Goal: Information Seeking & Learning: Learn about a topic

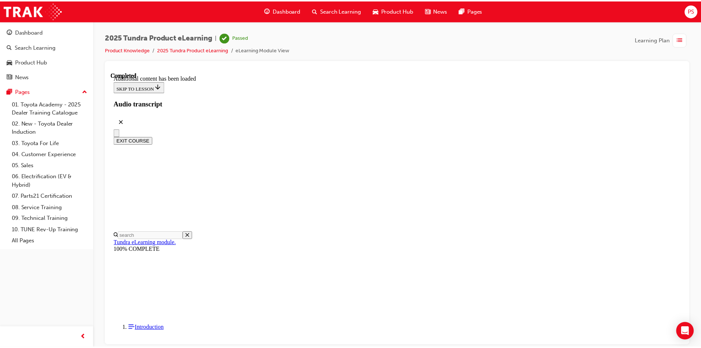
scroll to position [747, 0]
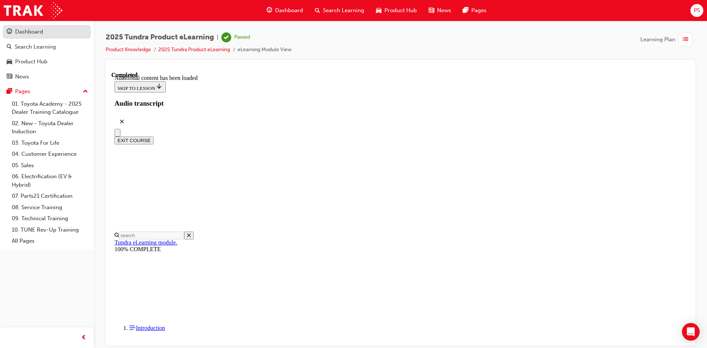
click at [62, 32] on div "Dashboard" at bounding box center [47, 31] width 81 height 9
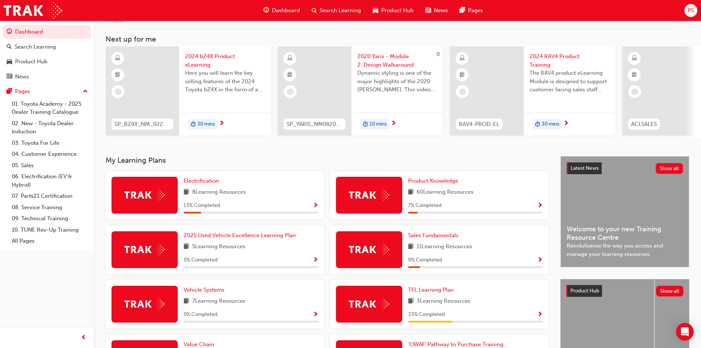
scroll to position [74, 0]
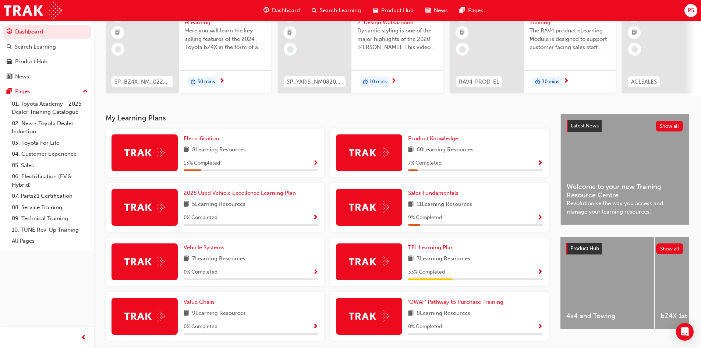
click at [442, 249] on span "TFL Learning Plan" at bounding box center [431, 247] width 46 height 7
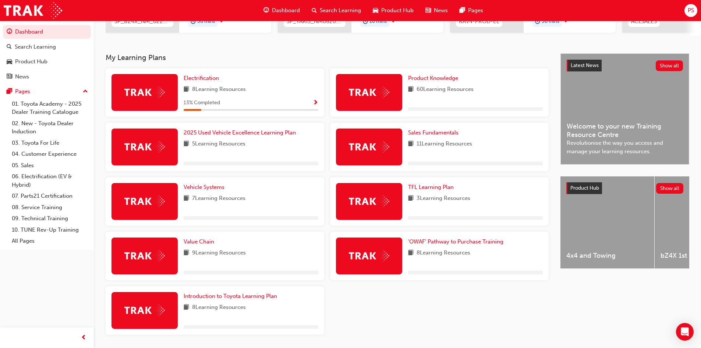
scroll to position [160, 0]
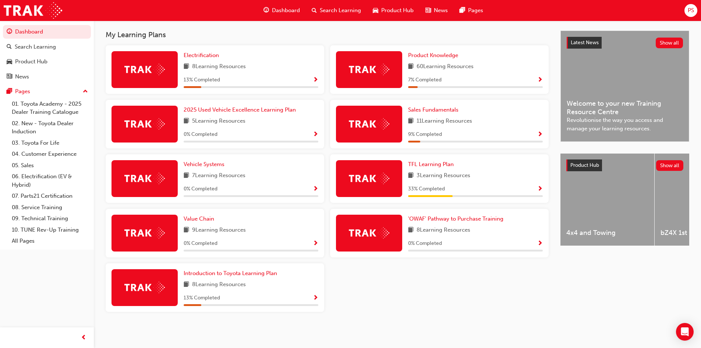
click at [541, 188] on span "Show Progress" at bounding box center [540, 189] width 6 height 7
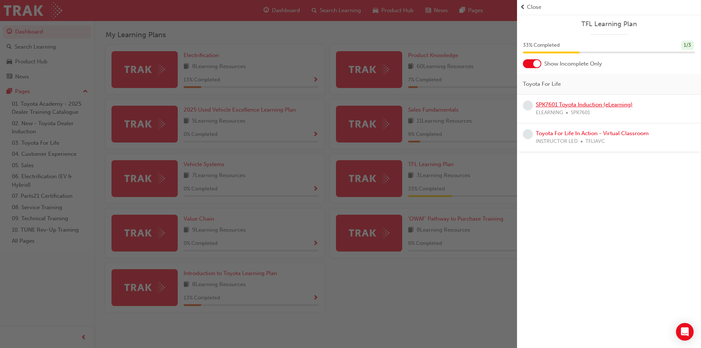
click at [595, 106] on link "SPK7601 Toyota Induction (eLearning)" at bounding box center [584, 104] width 97 height 7
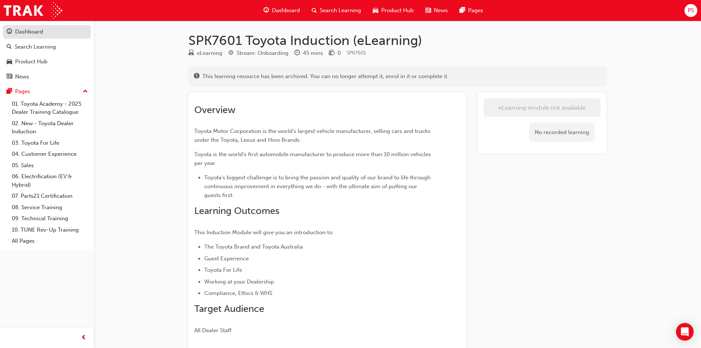
click at [27, 33] on div "Dashboard" at bounding box center [29, 32] width 28 height 8
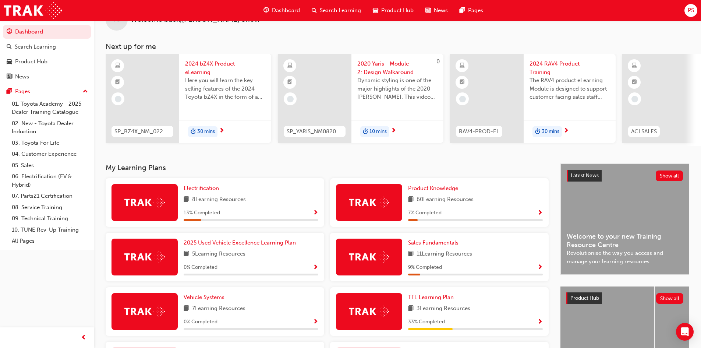
scroll to position [37, 0]
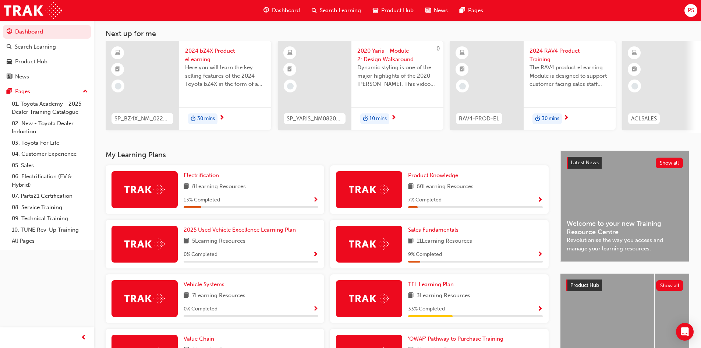
click at [540, 202] on span "Show Progress" at bounding box center [540, 200] width 6 height 7
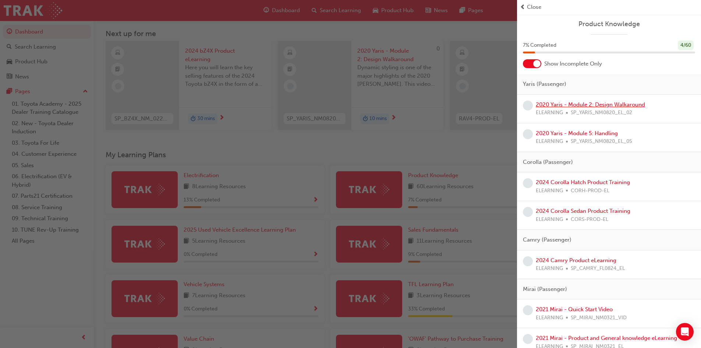
click at [607, 105] on link "2020 Yaris - Module 2: Design Walkaround" at bounding box center [590, 104] width 109 height 7
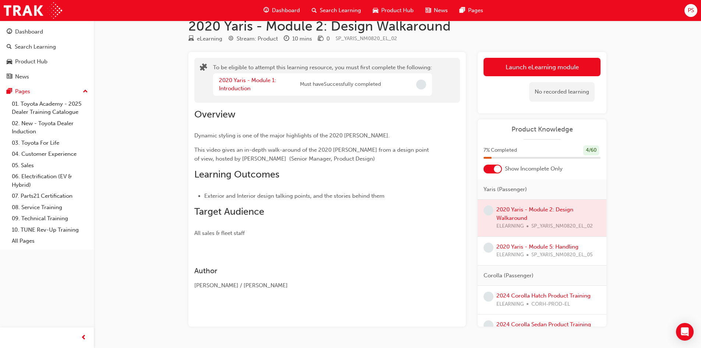
scroll to position [35, 0]
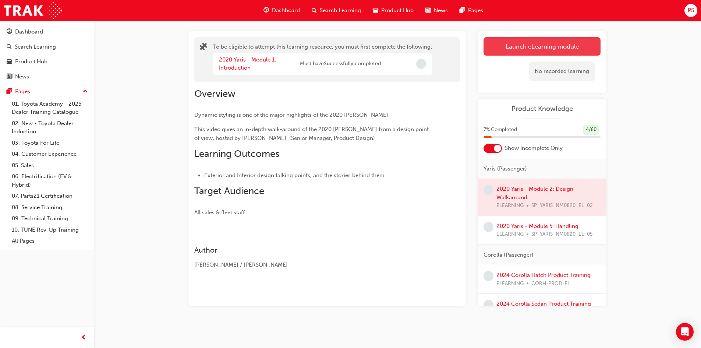
click at [543, 46] on button "Launch eLearning module" at bounding box center [542, 46] width 117 height 18
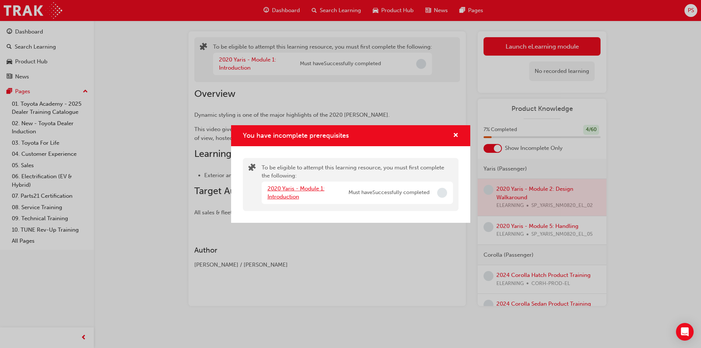
click at [289, 188] on link "2020 Yaris - Module 1: Introduction" at bounding box center [296, 192] width 57 height 15
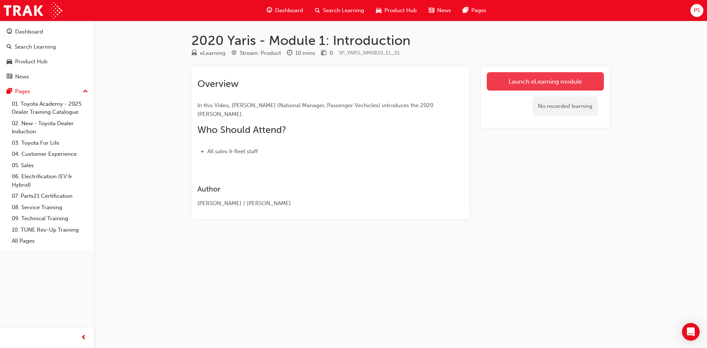
click at [562, 83] on link "Launch eLearning module" at bounding box center [545, 81] width 117 height 18
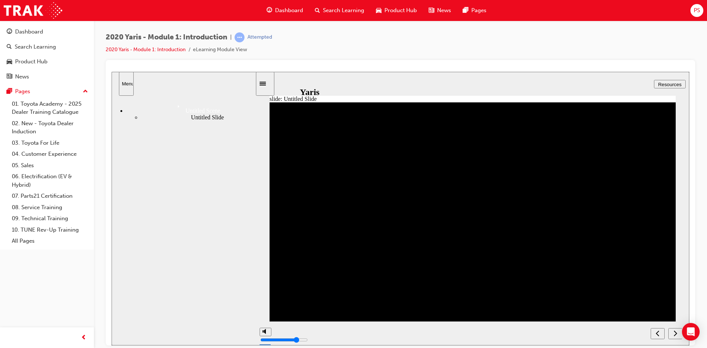
click at [329, 54] on div "2020 Yaris - Module 1: Introduction | Attempted 2020 Yaris - Module 1: Introduc…" at bounding box center [400, 46] width 589 height 28
click at [675, 332] on icon "next" at bounding box center [675, 333] width 3 height 6
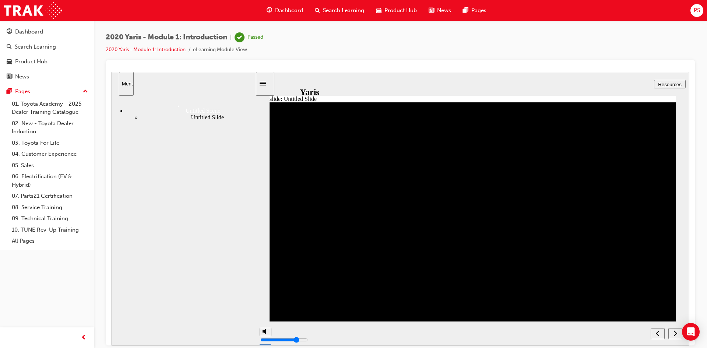
click at [674, 334] on icon "next" at bounding box center [675, 332] width 4 height 7
click at [213, 242] on nav "Untitled Scene Untitled Slide" at bounding box center [184, 218] width 144 height 246
click at [173, 49] on link "2020 Yaris - Module 1: Introduction" at bounding box center [146, 49] width 80 height 6
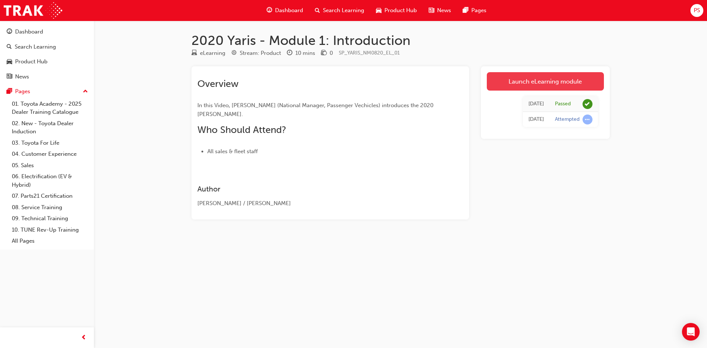
click at [548, 80] on link "Launch eLearning module" at bounding box center [545, 81] width 117 height 18
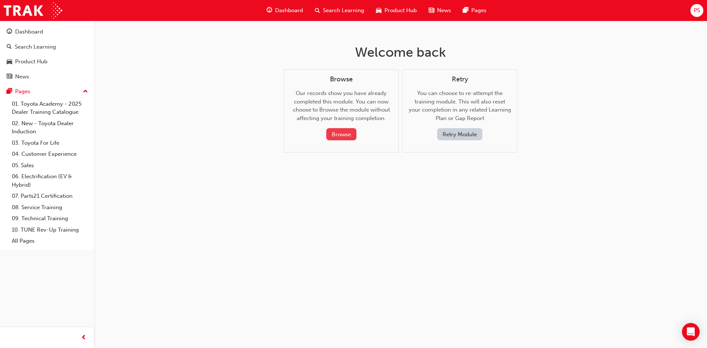
click at [347, 137] on button "Browse" at bounding box center [341, 134] width 30 height 12
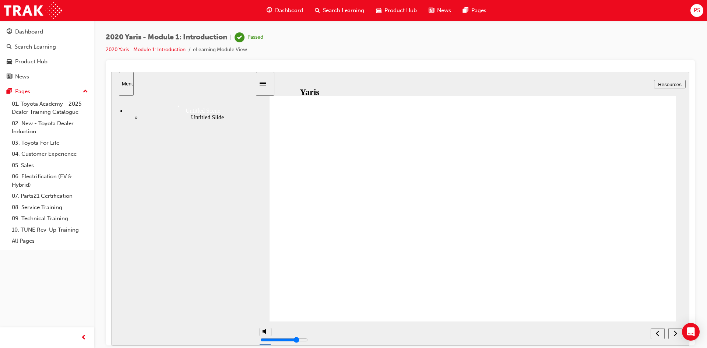
click at [410, 328] on div "Resume Restart Yaris Introduction 2020" at bounding box center [401, 347] width 578 height 38
click at [136, 328] on button "Resume" at bounding box center [124, 332] width 24 height 8
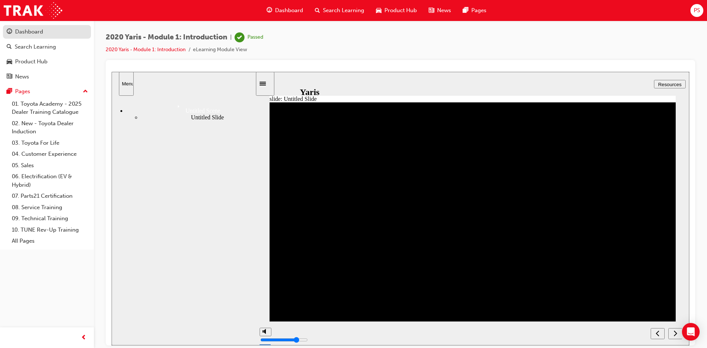
click at [53, 29] on div "Dashboard" at bounding box center [47, 31] width 81 height 9
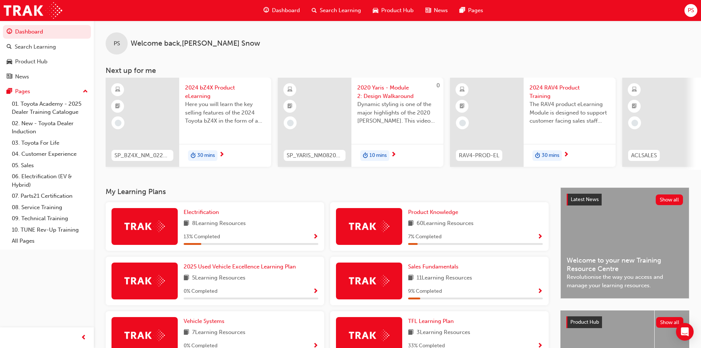
click at [539, 239] on span "Show Progress" at bounding box center [540, 237] width 6 height 7
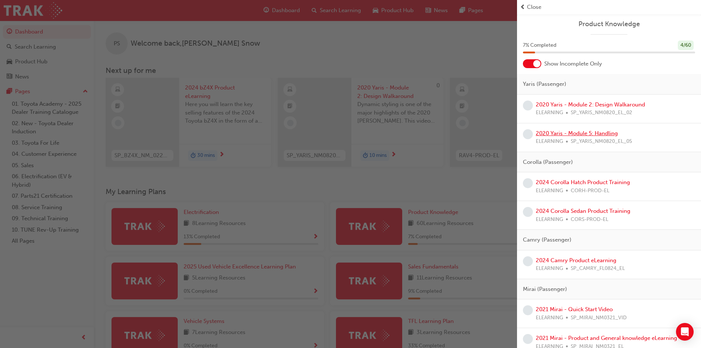
click at [603, 133] on link "2020 Yaris - Module 5: Handling" at bounding box center [577, 133] width 82 height 7
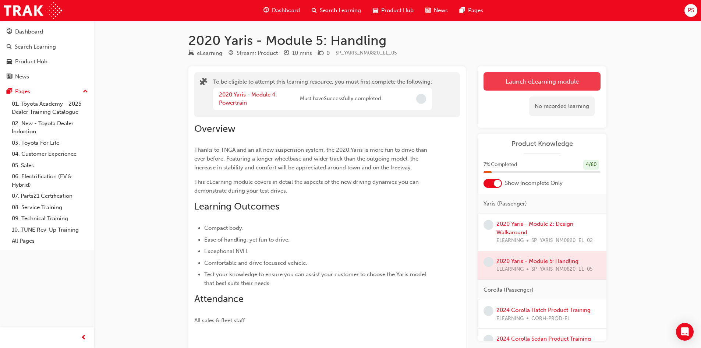
click at [551, 82] on button "Launch eLearning module" at bounding box center [542, 81] width 117 height 18
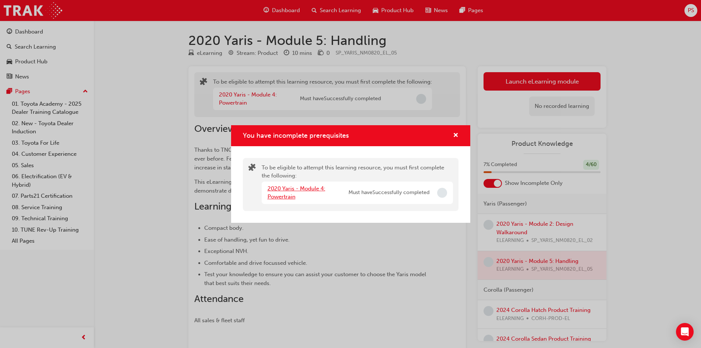
click at [280, 189] on link "2020 Yaris - Module 4: Powertrain" at bounding box center [297, 192] width 58 height 15
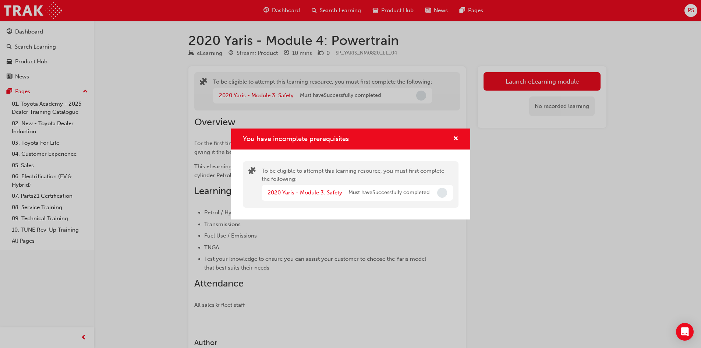
click at [316, 194] on link "2020 Yaris - Module 3: Safety" at bounding box center [305, 192] width 75 height 7
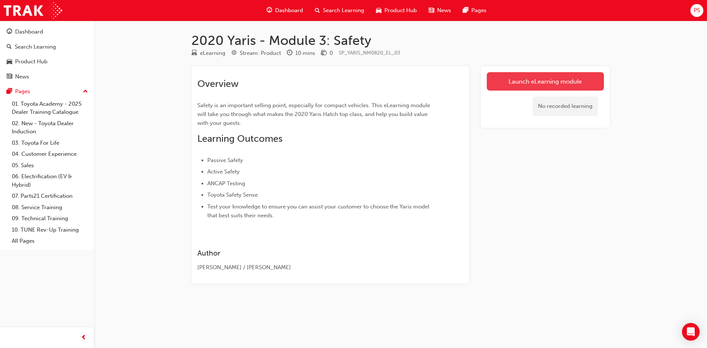
click at [516, 84] on link "Launch eLearning module" at bounding box center [545, 81] width 117 height 18
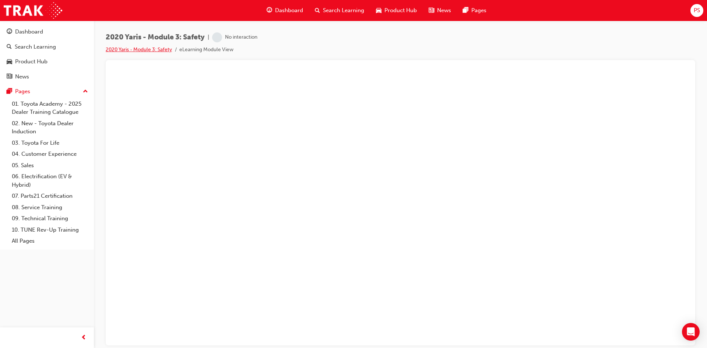
click at [149, 49] on link "2020 Yaris - Module 3: Safety" at bounding box center [139, 49] width 66 height 6
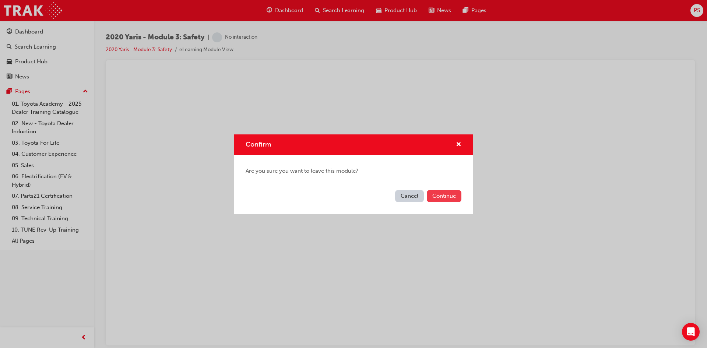
click at [444, 193] on button "Continue" at bounding box center [444, 196] width 35 height 12
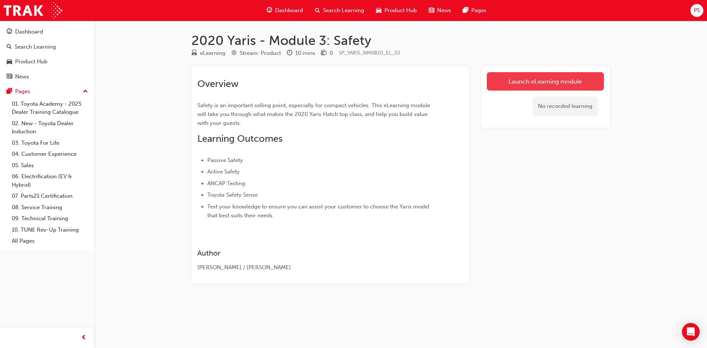
click at [527, 83] on link "Launch eLearning module" at bounding box center [545, 81] width 117 height 18
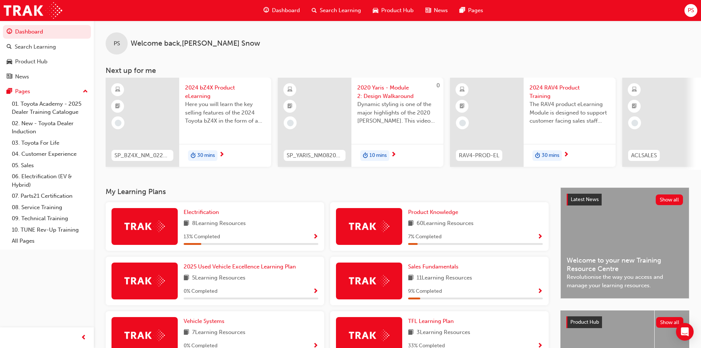
click at [542, 240] on span "Show Progress" at bounding box center [540, 237] width 6 height 7
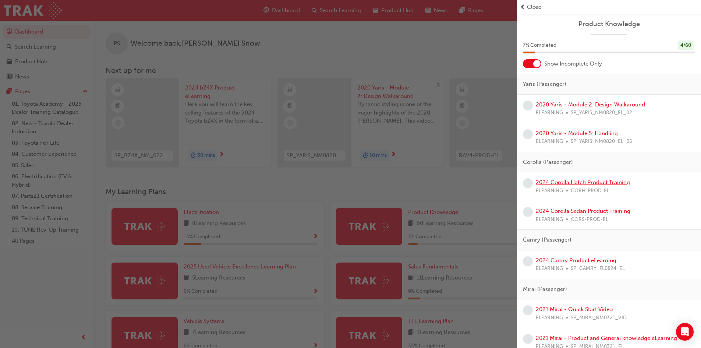
click at [586, 182] on link "2024 Corolla Hatch Product Training" at bounding box center [583, 182] width 94 height 7
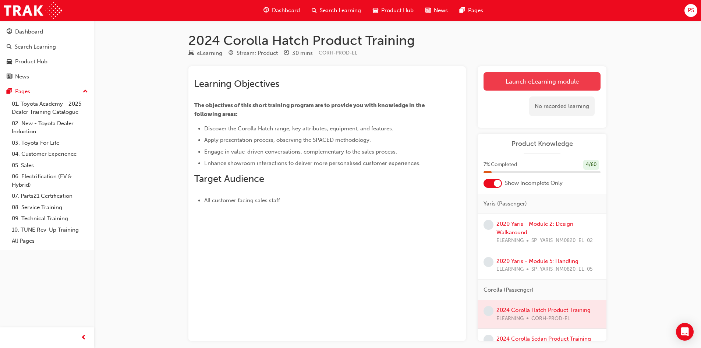
click at [515, 82] on link "Launch eLearning module" at bounding box center [542, 81] width 117 height 18
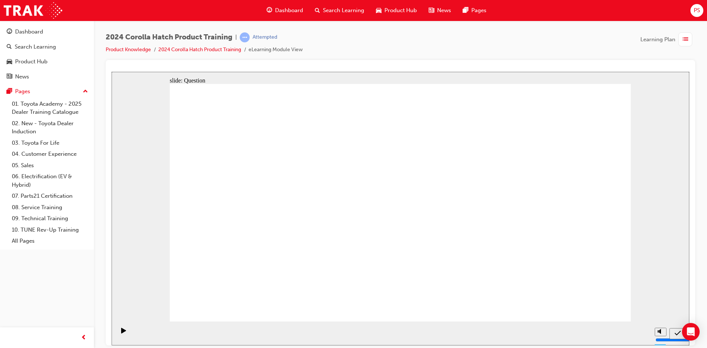
radio input "false"
radio input "true"
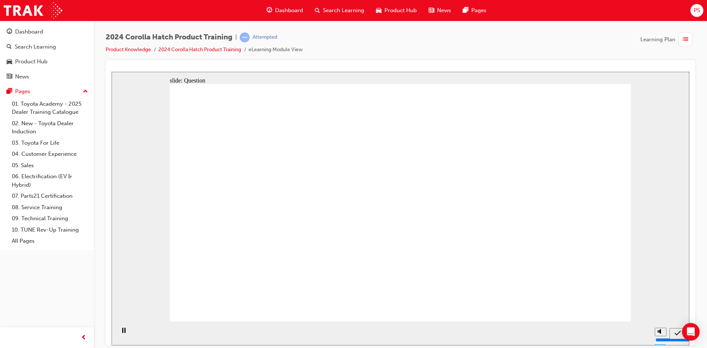
radio input "true"
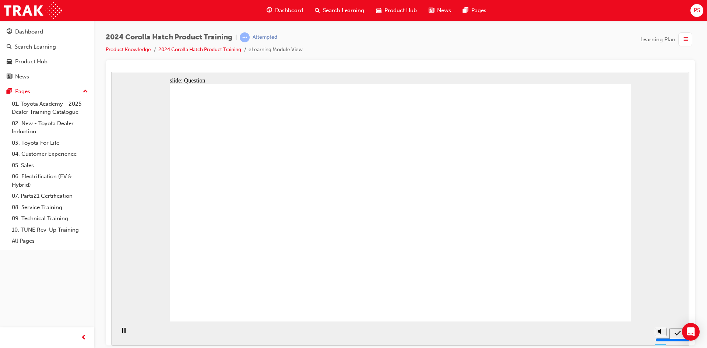
radio input "true"
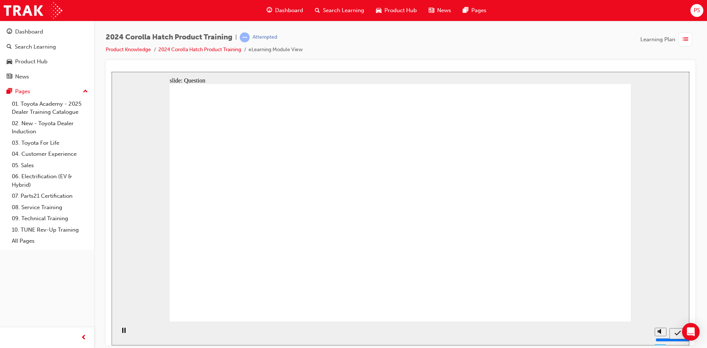
drag, startPoint x: 244, startPoint y: 186, endPoint x: 251, endPoint y: 296, distance: 111.0
drag, startPoint x: 330, startPoint y: 198, endPoint x: 347, endPoint y: 308, distance: 110.6
drag, startPoint x: 404, startPoint y: 201, endPoint x: 415, endPoint y: 252, distance: 51.9
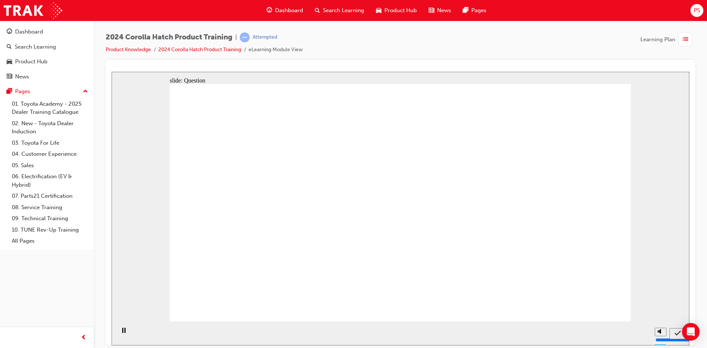
drag, startPoint x: 478, startPoint y: 200, endPoint x: 493, endPoint y: 265, distance: 66.5
drag, startPoint x: 553, startPoint y: 211, endPoint x: 560, endPoint y: 273, distance: 62.2
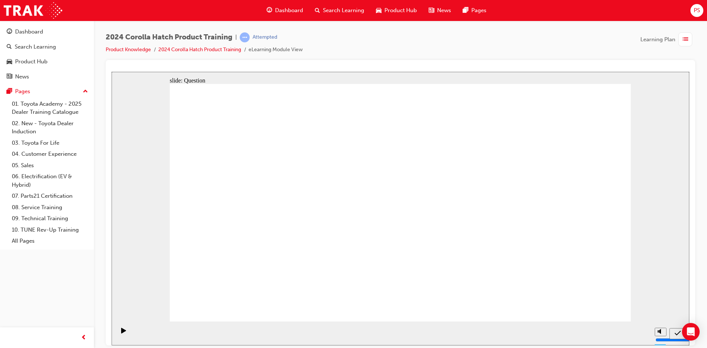
radio input "true"
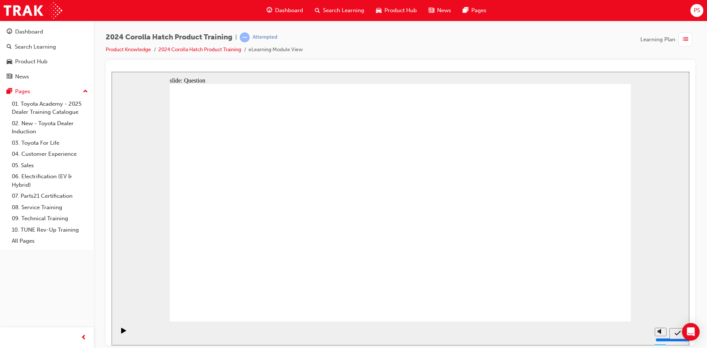
radio input "false"
radio input "true"
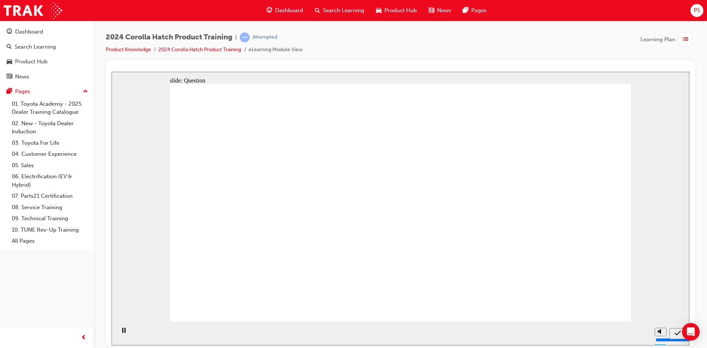
radio input "true"
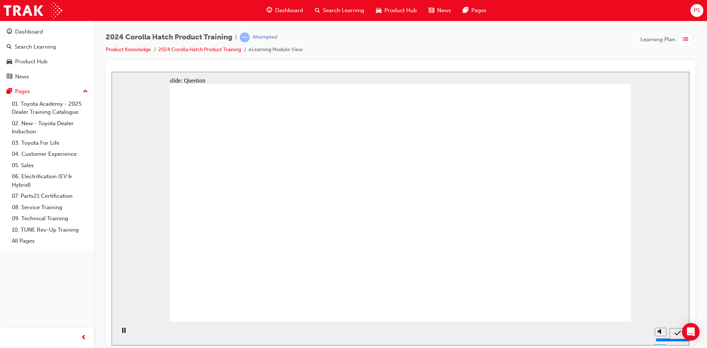
radio input "true"
drag, startPoint x: 271, startPoint y: 190, endPoint x: 272, endPoint y: 262, distance: 72.5
drag, startPoint x: 343, startPoint y: 181, endPoint x: 346, endPoint y: 261, distance: 79.9
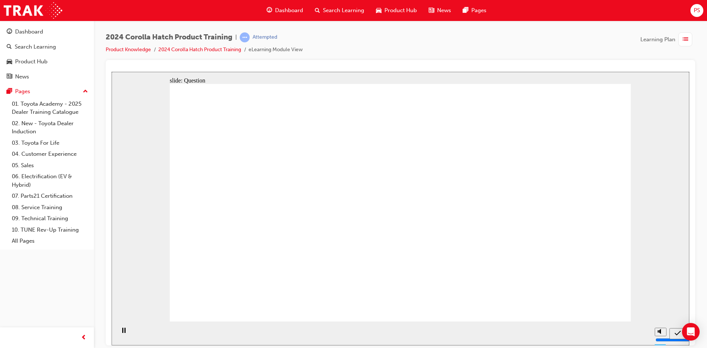
drag, startPoint x: 396, startPoint y: 170, endPoint x: 415, endPoint y: 268, distance: 99.1
drag, startPoint x: 421, startPoint y: 220, endPoint x: 421, endPoint y: 269, distance: 49.0
drag, startPoint x: 492, startPoint y: 185, endPoint x: 497, endPoint y: 275, distance: 89.6
drag, startPoint x: 569, startPoint y: 176, endPoint x: 562, endPoint y: 268, distance: 92.3
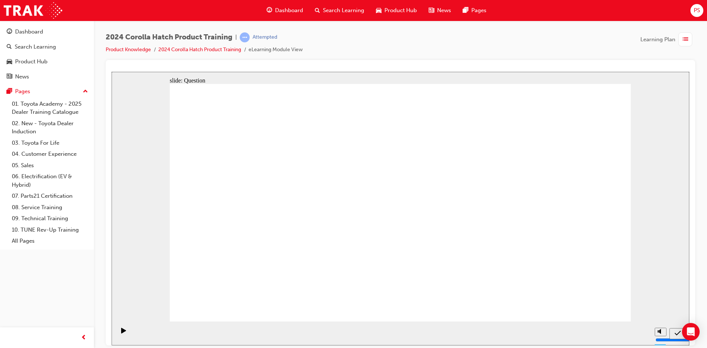
radio input "true"
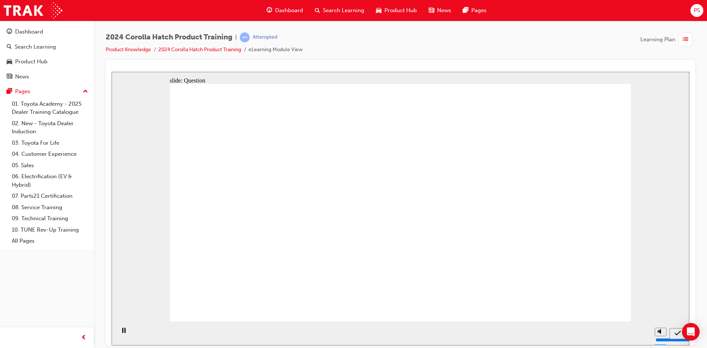
radio input "true"
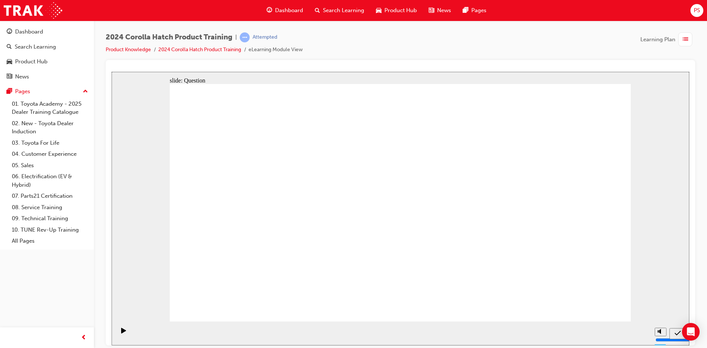
radio input "true"
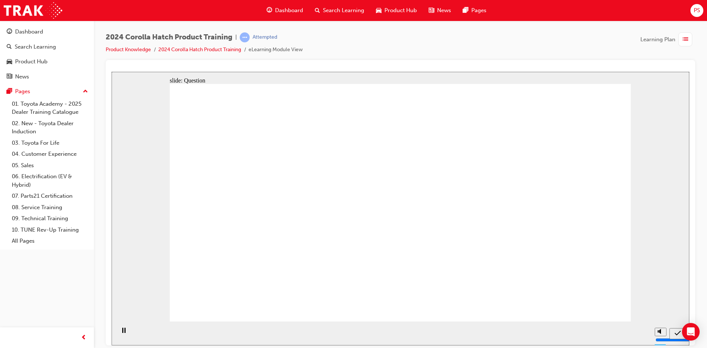
radio input "true"
drag, startPoint x: 338, startPoint y: 196, endPoint x: 262, endPoint y: 263, distance: 100.4
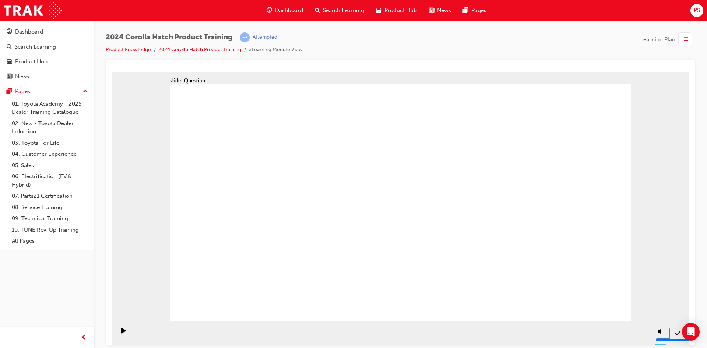
drag, startPoint x: 252, startPoint y: 195, endPoint x: 337, endPoint y: 265, distance: 109.8
drag, startPoint x: 408, startPoint y: 193, endPoint x: 490, endPoint y: 281, distance: 120.3
drag, startPoint x: 484, startPoint y: 204, endPoint x: 410, endPoint y: 277, distance: 104.1
drag, startPoint x: 559, startPoint y: 198, endPoint x: 558, endPoint y: 271, distance: 72.9
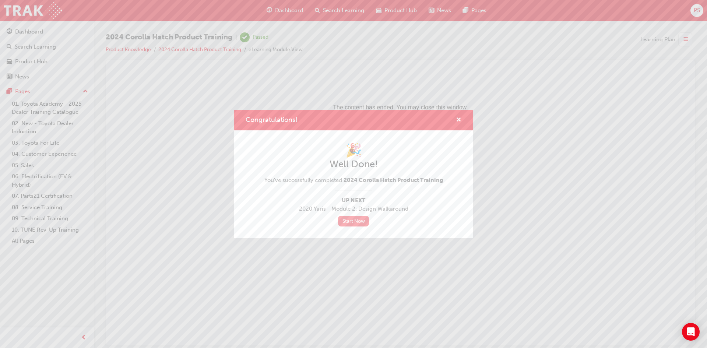
click at [361, 221] on link "Start Now" at bounding box center [353, 221] width 31 height 11
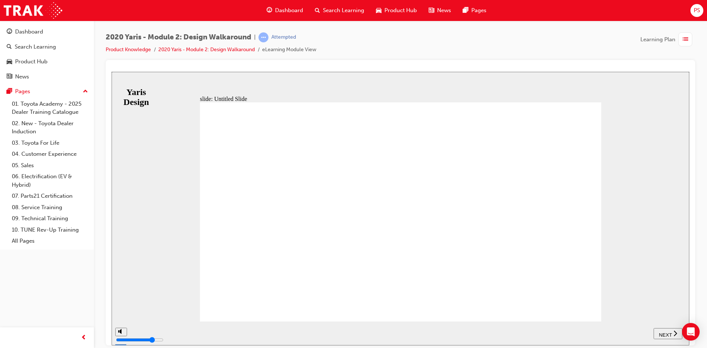
click at [669, 332] on span "NEXT" at bounding box center [665, 335] width 13 height 6
click at [675, 335] on div "NEXT" at bounding box center [671, 333] width 23 height 8
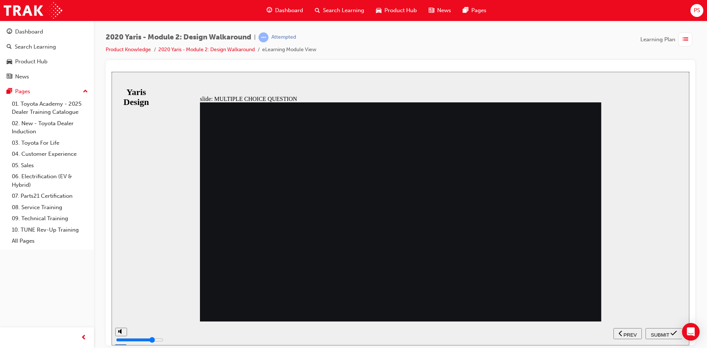
radio input "true"
click at [669, 334] on div "SUBMIT" at bounding box center [663, 333] width 31 height 8
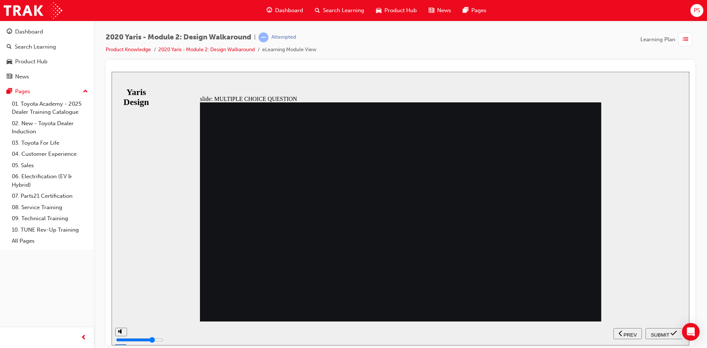
radio input "true"
click at [672, 335] on icon "submit" at bounding box center [673, 332] width 6 height 7
click at [669, 332] on div "SUBMIT" at bounding box center [663, 333] width 31 height 8
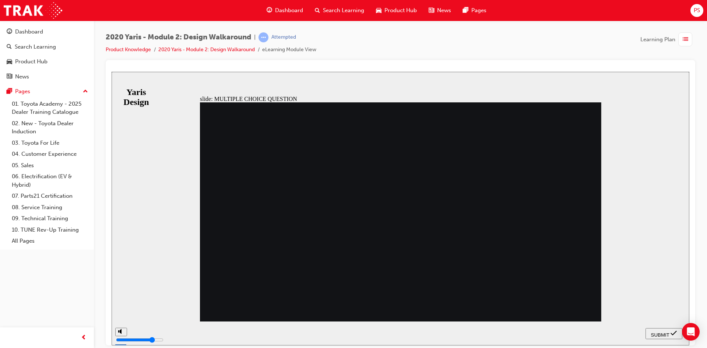
radio input "false"
radio input "true"
click at [655, 334] on span "SUBMIT" at bounding box center [660, 335] width 18 height 6
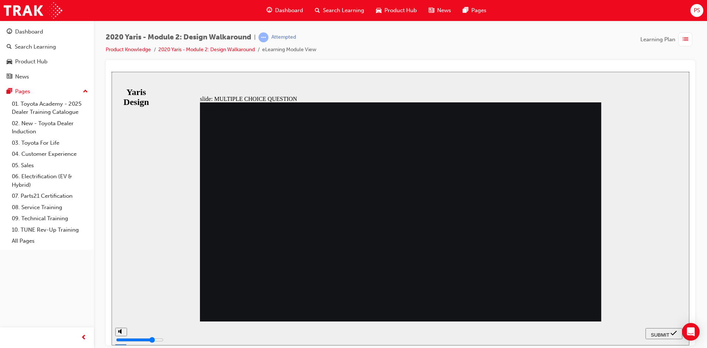
radio input "true"
click at [667, 332] on span "SUBMIT" at bounding box center [660, 335] width 18 height 6
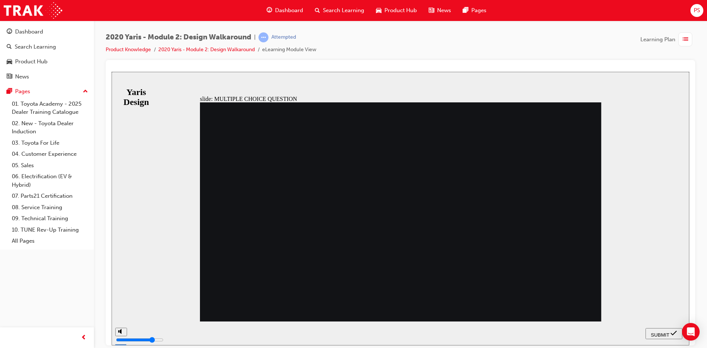
click at [673, 335] on icon "submit" at bounding box center [673, 332] width 6 height 7
radio input "false"
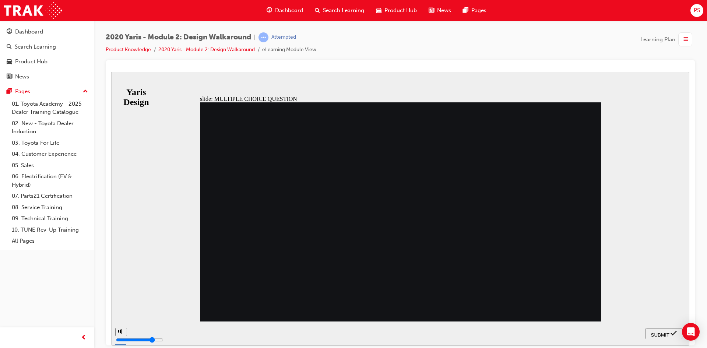
radio input "true"
click at [662, 334] on span "SUBMIT" at bounding box center [660, 335] width 18 height 6
radio input "true"
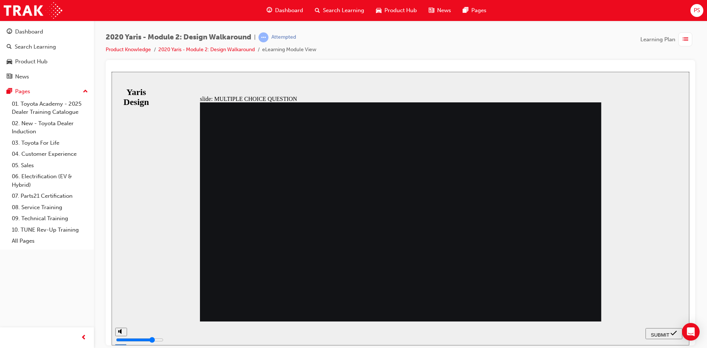
click at [657, 332] on span "SUBMIT" at bounding box center [660, 335] width 18 height 6
radio input "true"
click at [656, 332] on span "SUBMIT" at bounding box center [660, 335] width 18 height 6
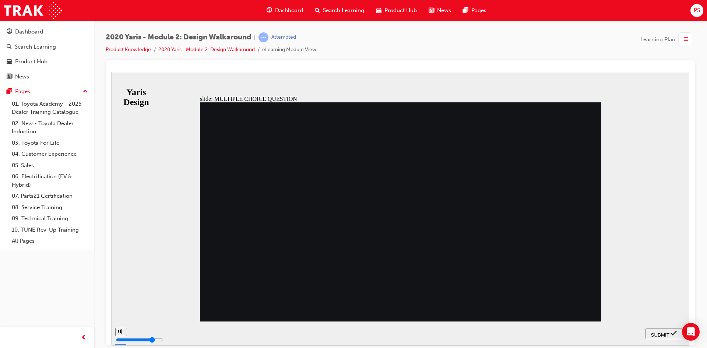
click at [664, 336] on div "SUBMIT" at bounding box center [663, 333] width 31 height 8
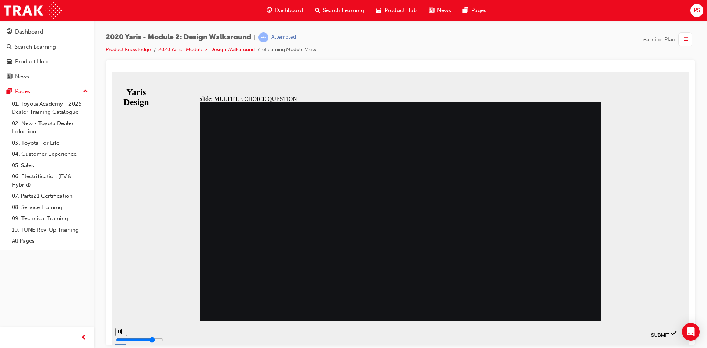
radio input "false"
radio input "true"
click at [665, 332] on span "SUBMIT" at bounding box center [660, 335] width 18 height 6
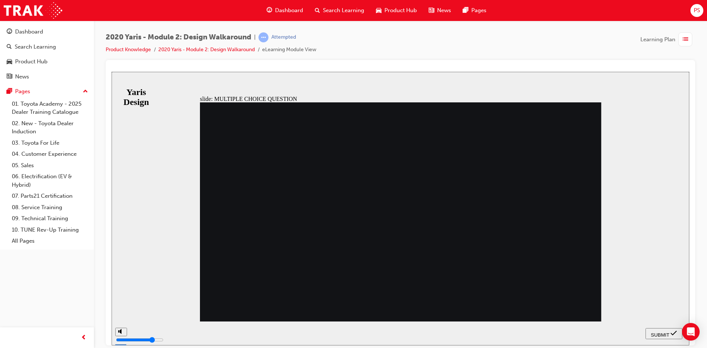
radio input "true"
click at [658, 333] on span "SUBMIT" at bounding box center [660, 335] width 18 height 6
radio input "true"
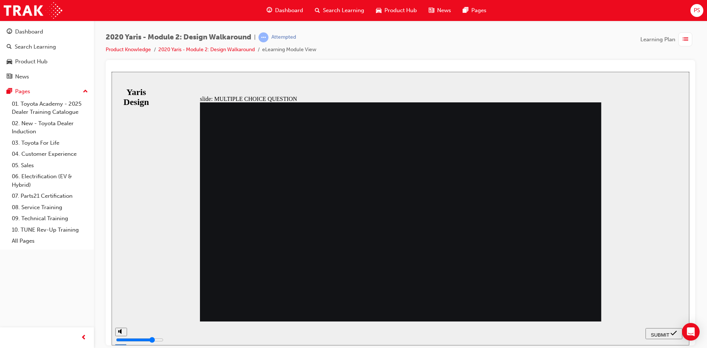
click at [665, 336] on button "SUBMIT" at bounding box center [663, 333] width 37 height 11
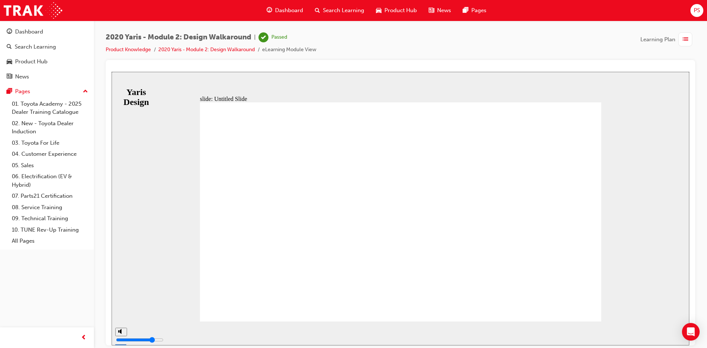
click at [42, 36] on link "Dashboard" at bounding box center [47, 32] width 88 height 14
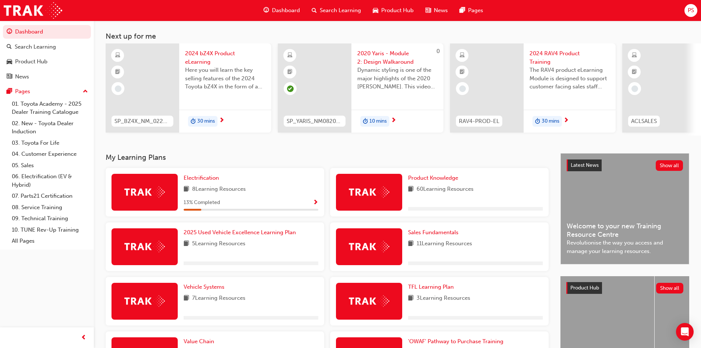
scroll to position [74, 0]
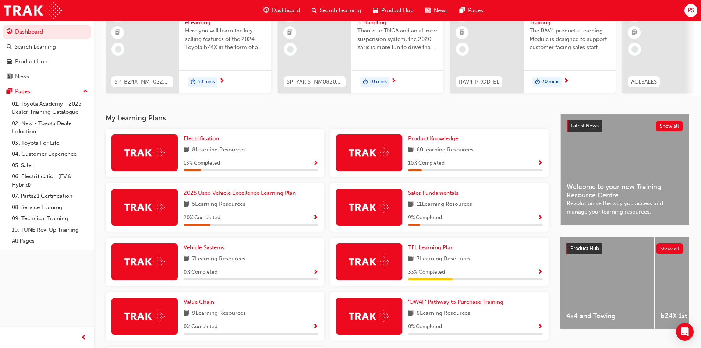
click at [540, 276] on span "Show Progress" at bounding box center [540, 272] width 6 height 7
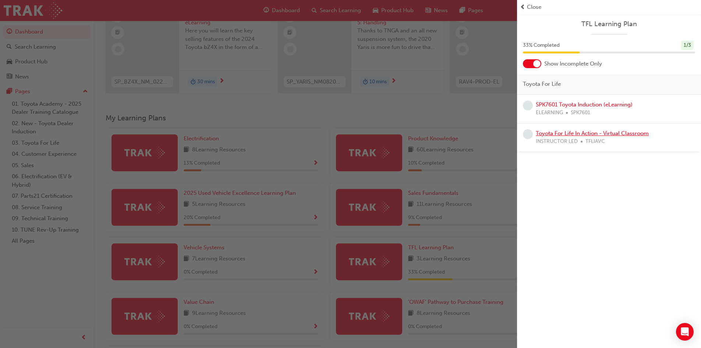
click at [585, 133] on link "Toyota For Life In Action - Virtual Classroom" at bounding box center [592, 133] width 113 height 7
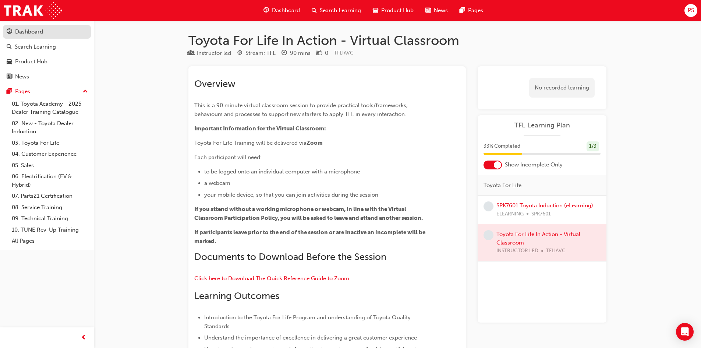
click at [22, 33] on div "Dashboard" at bounding box center [29, 32] width 28 height 8
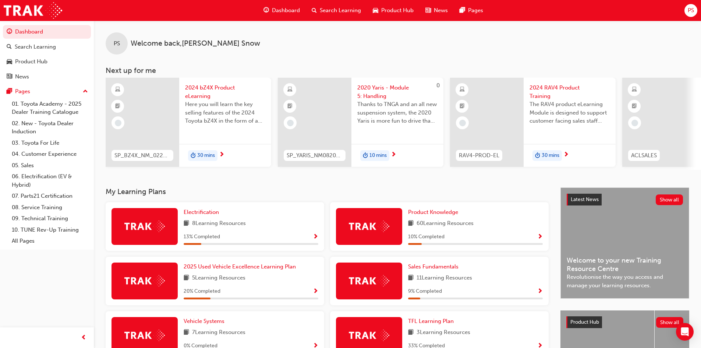
click at [541, 240] on span "Show Progress" at bounding box center [540, 237] width 6 height 7
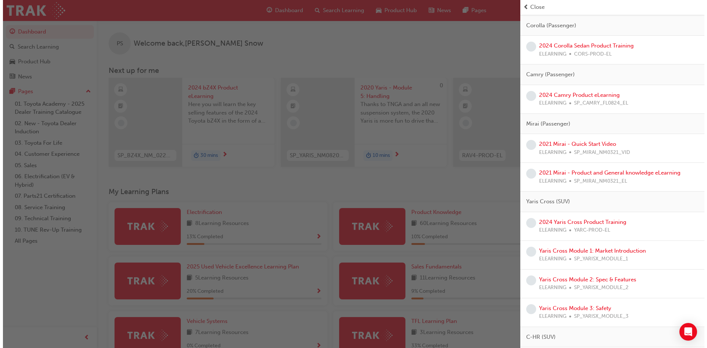
scroll to position [110, 0]
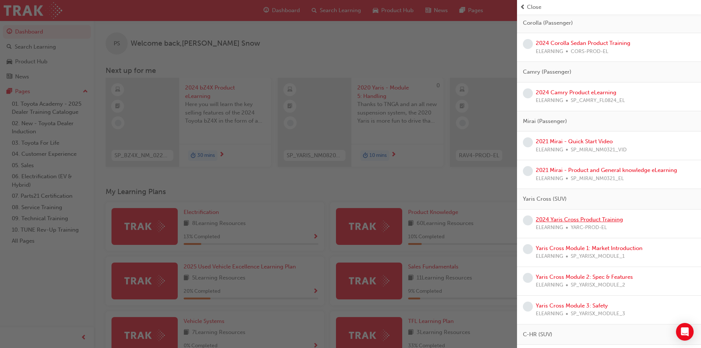
click at [571, 218] on link "2024 Yaris Cross Product Training" at bounding box center [579, 219] width 87 height 7
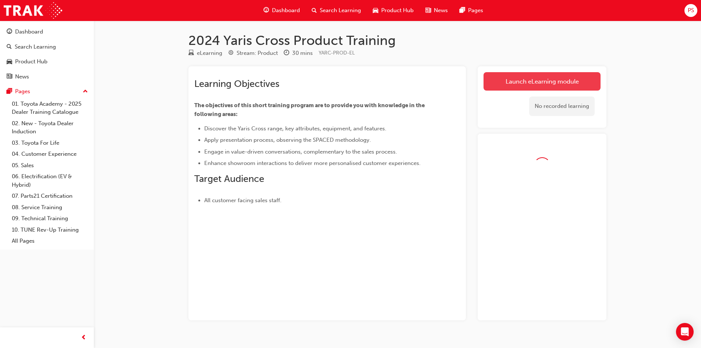
click at [554, 76] on link "Launch eLearning module" at bounding box center [542, 81] width 117 height 18
